Goal: Information Seeking & Learning: Learn about a topic

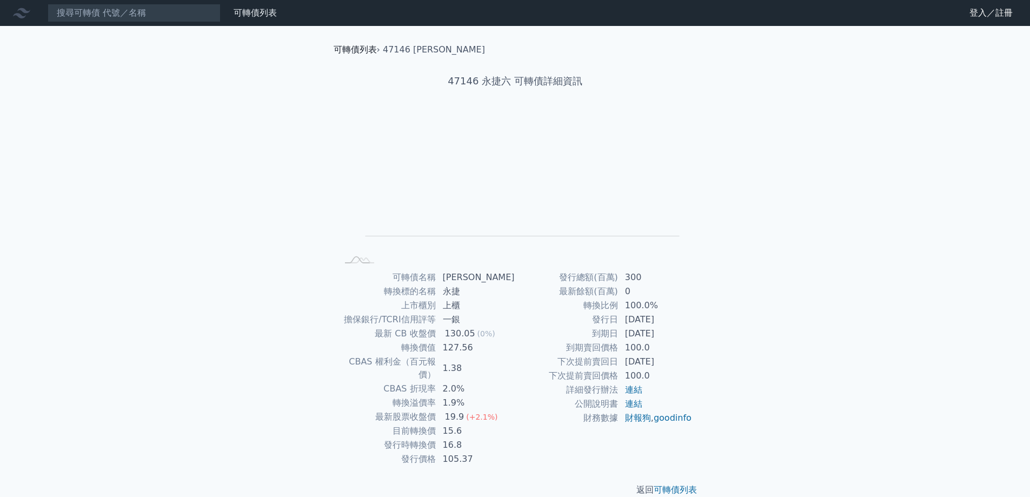
click at [363, 48] on link "可轉債列表" at bounding box center [354, 49] width 43 height 10
